Goal: Task Accomplishment & Management: Use online tool/utility

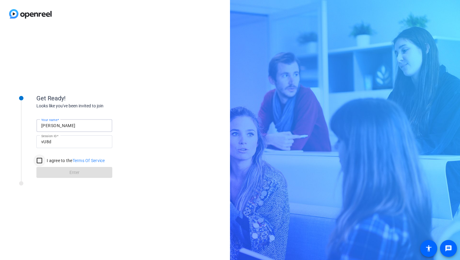
type input "[PERSON_NAME]"
click at [39, 158] on input "I agree to the Terms Of Service" at bounding box center [39, 160] width 12 height 12
checkbox input "true"
click at [69, 172] on span at bounding box center [74, 172] width 76 height 15
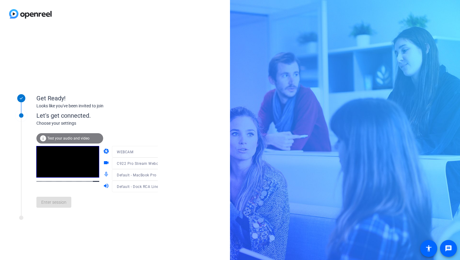
click at [103, 162] on mat-icon "videocam" at bounding box center [106, 162] width 7 height 7
click at [103, 164] on mat-icon "videocam" at bounding box center [106, 162] width 7 height 7
click at [103, 163] on mat-icon "videocam" at bounding box center [106, 162] width 7 height 7
click at [162, 163] on icon at bounding box center [163, 163] width 3 height 2
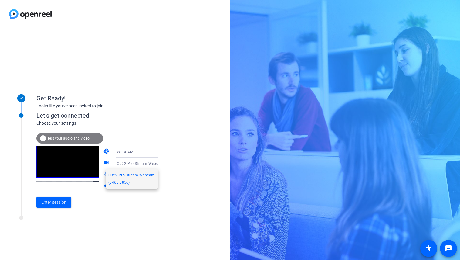
click at [151, 163] on div at bounding box center [230, 130] width 460 height 260
click at [175, 165] on div "Get Ready! Looks like you've been invited to join Let's get connected. Choose y…" at bounding box center [115, 144] width 230 height 232
click at [160, 174] on icon at bounding box center [163, 174] width 7 height 7
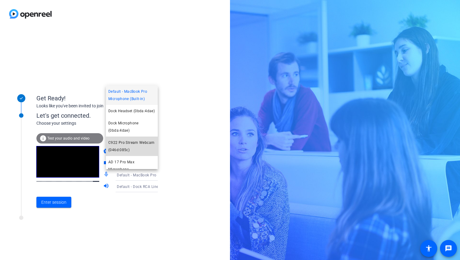
click at [144, 146] on span "C922 Pro Stream Webcam (046d:085c)" at bounding box center [131, 146] width 47 height 15
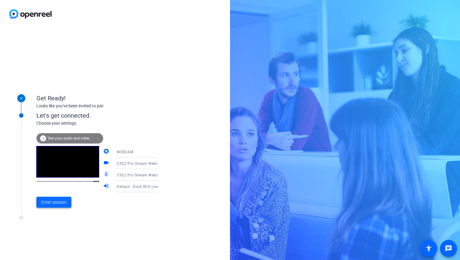
click at [58, 202] on span "Enter session" at bounding box center [53, 202] width 25 height 6
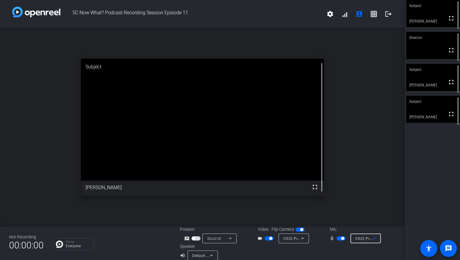
click at [366, 237] on span "C922 Pro Stream Webcam (046d:085c)" at bounding box center [391, 238] width 70 height 5
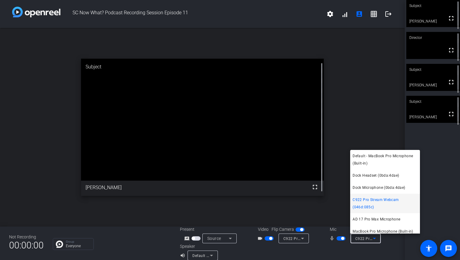
click at [362, 253] on div at bounding box center [230, 130] width 460 height 260
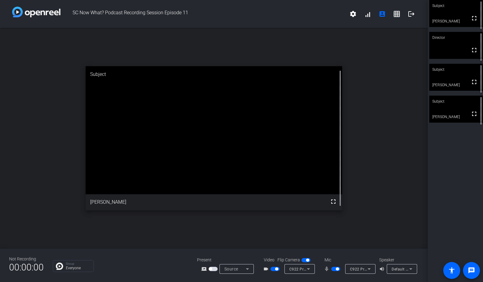
click at [275, 259] on span "button" at bounding box center [276, 268] width 3 height 3
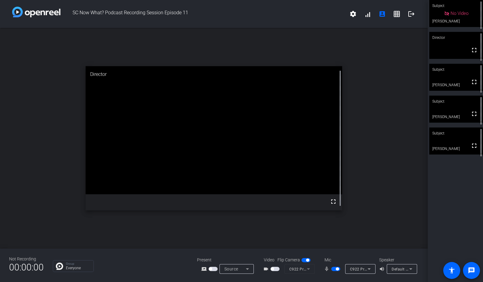
click at [337, 259] on span "button" at bounding box center [337, 268] width 3 height 3
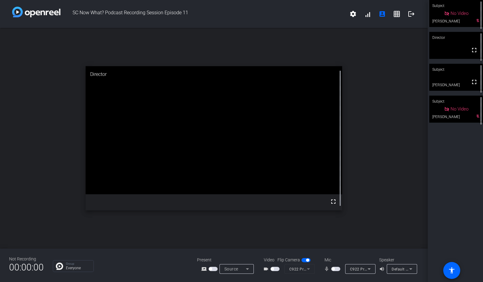
click at [337, 259] on span "button" at bounding box center [335, 269] width 9 height 4
click at [335, 259] on span "button" at bounding box center [335, 269] width 9 height 4
